Goal: Information Seeking & Learning: Learn about a topic

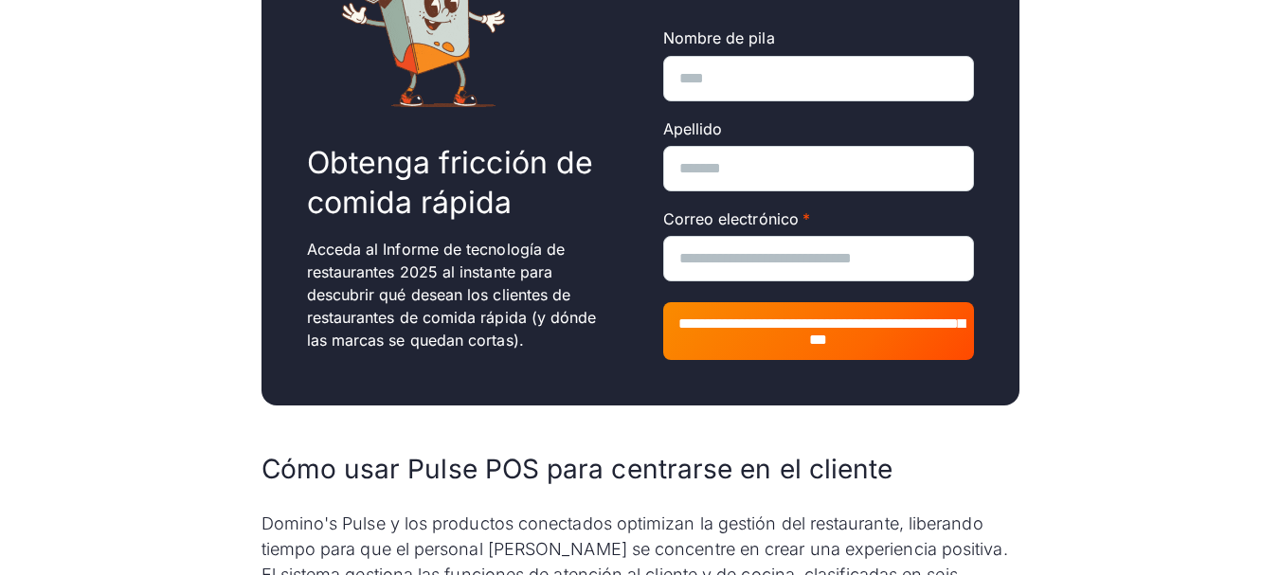
scroll to position [2469, 0]
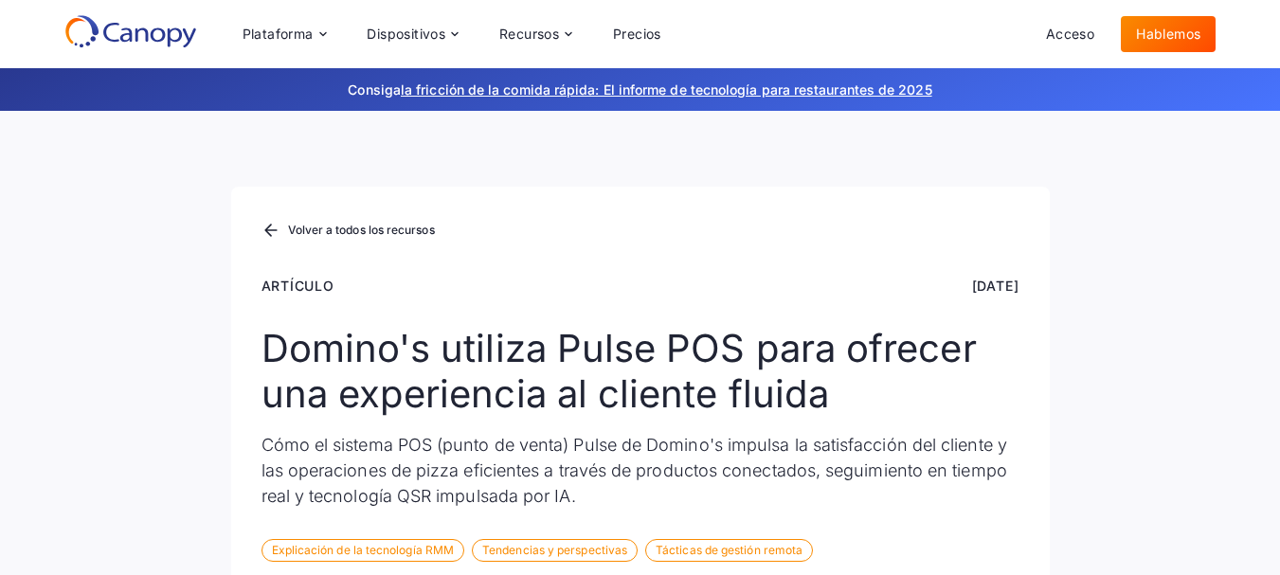
drag, startPoint x: 1184, startPoint y: 188, endPoint x: 1285, endPoint y: 144, distance: 110.4
click at [1184, 188] on div "Volver a todos los recursos Artículo 5 de noviembre de 2024 Domino's utiliza Pu…" at bounding box center [640, 367] width 1280 height 512
click at [402, 221] on link "Volver a todos los recursos" at bounding box center [347, 231] width 170 height 25
click at [122, 27] on icon at bounding box center [130, 31] width 133 height 34
